Goal: Task Accomplishment & Management: Manage account settings

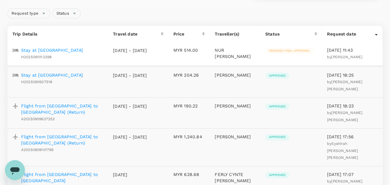
scroll to position [62, 0]
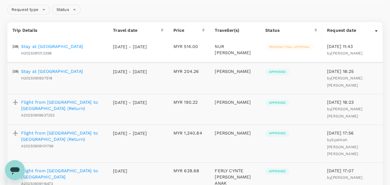
click at [73, 74] on p "Stay at [GEOGRAPHIC_DATA]" at bounding box center [52, 71] width 62 height 6
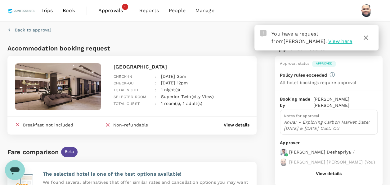
click at [367, 37] on icon "button" at bounding box center [366, 37] width 4 height 4
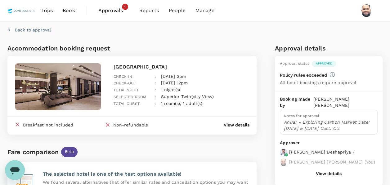
click at [111, 13] on span "Approvals" at bounding box center [113, 10] width 31 height 7
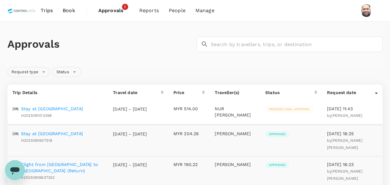
click at [70, 109] on p "Stay at [GEOGRAPHIC_DATA]" at bounding box center [52, 108] width 62 height 6
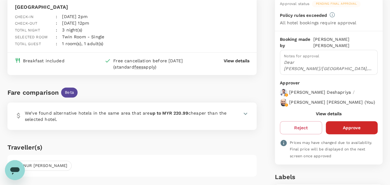
scroll to position [62, 0]
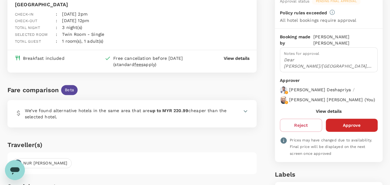
click at [322, 113] on button "View details" at bounding box center [329, 110] width 26 height 5
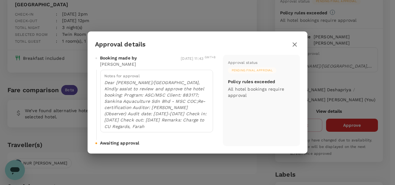
click at [296, 43] on icon "button" at bounding box center [295, 44] width 4 height 4
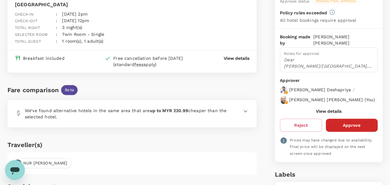
click at [246, 110] on icon at bounding box center [246, 111] width 4 height 2
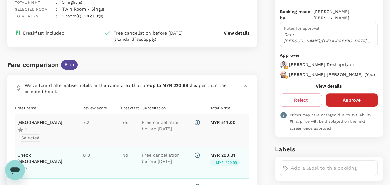
scroll to position [124, 0]
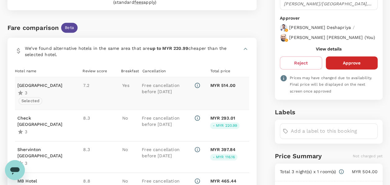
click at [324, 51] on button "View details" at bounding box center [329, 48] width 26 height 5
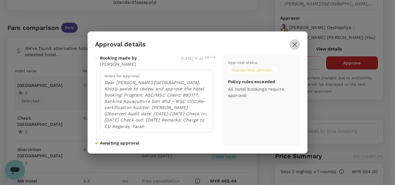
click at [295, 47] on icon "button" at bounding box center [294, 44] width 7 height 7
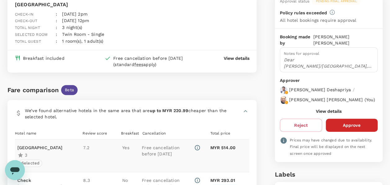
scroll to position [93, 0]
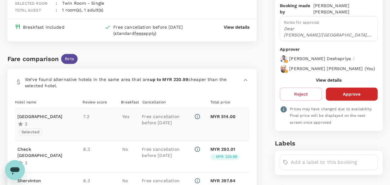
click at [322, 82] on button "View details" at bounding box center [329, 79] width 26 height 5
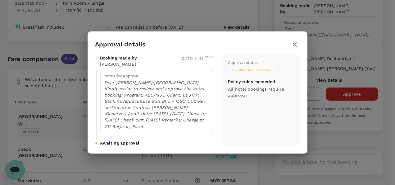
click at [294, 44] on icon "button" at bounding box center [295, 44] width 4 height 4
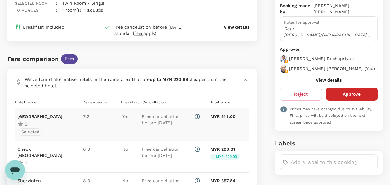
click at [356, 99] on button "Approve" at bounding box center [352, 93] width 52 height 13
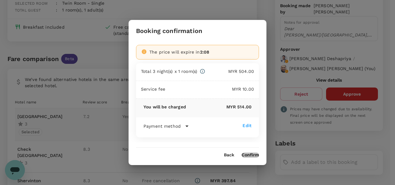
click at [252, 153] on button "Confirm" at bounding box center [250, 154] width 17 height 5
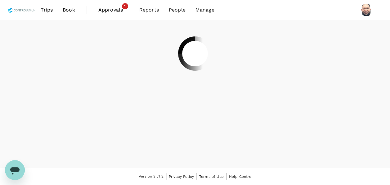
scroll to position [0, 0]
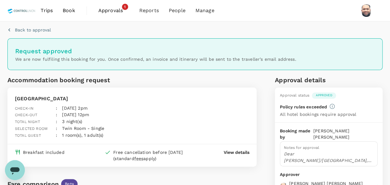
click at [107, 13] on span "Approvals" at bounding box center [113, 10] width 31 height 7
